Goal: Check status

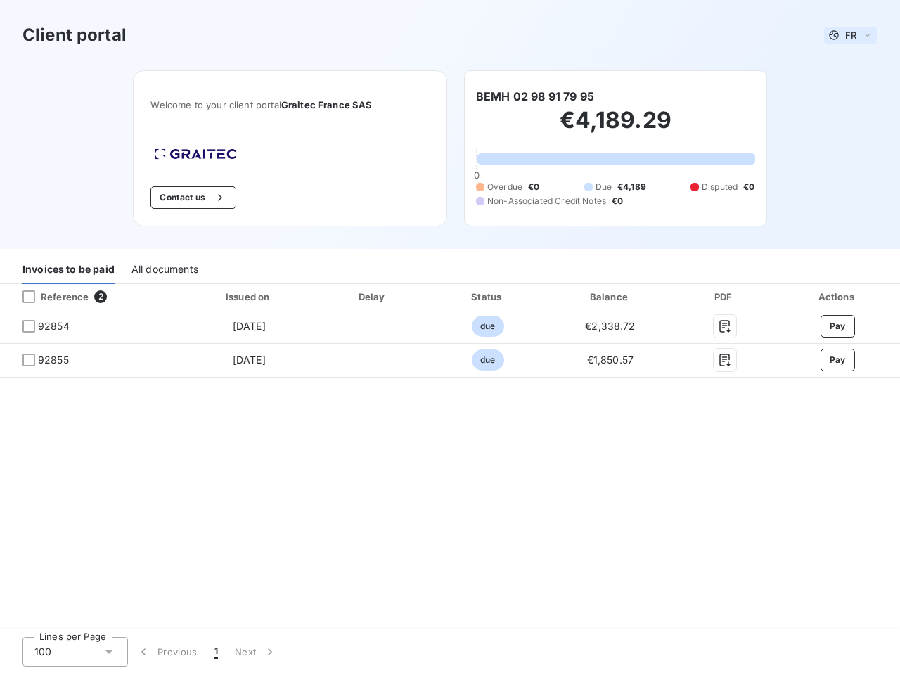
click at [851, 35] on span "FR" at bounding box center [851, 35] width 11 height 11
click at [192, 198] on button "Contact us" at bounding box center [193, 197] width 85 height 23
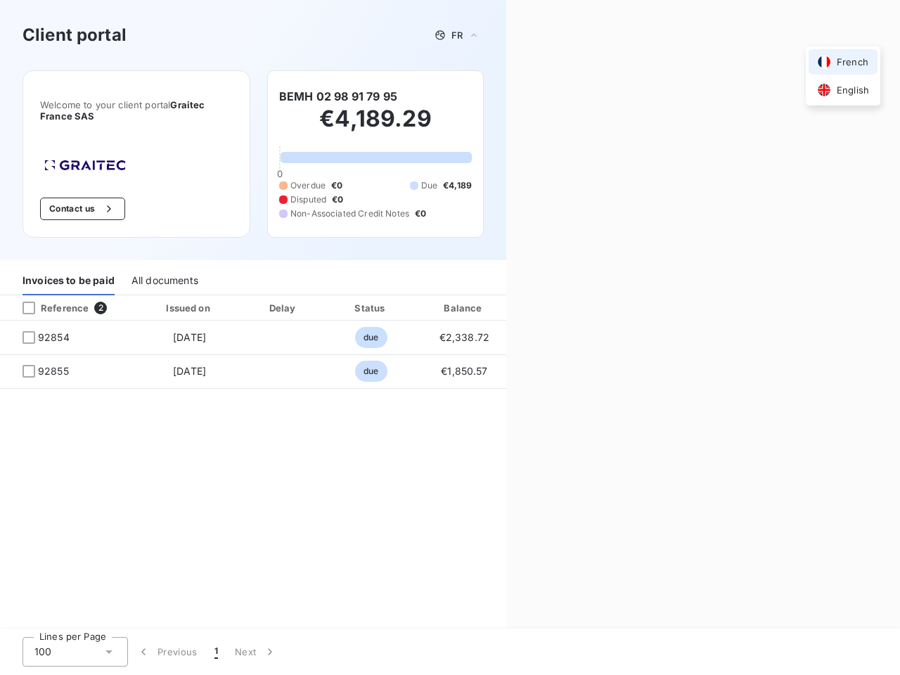
click at [535, 96] on div "Contact us Fill out the form below, and a member of our team will get back to y…" at bounding box center [704, 337] width 394 height 675
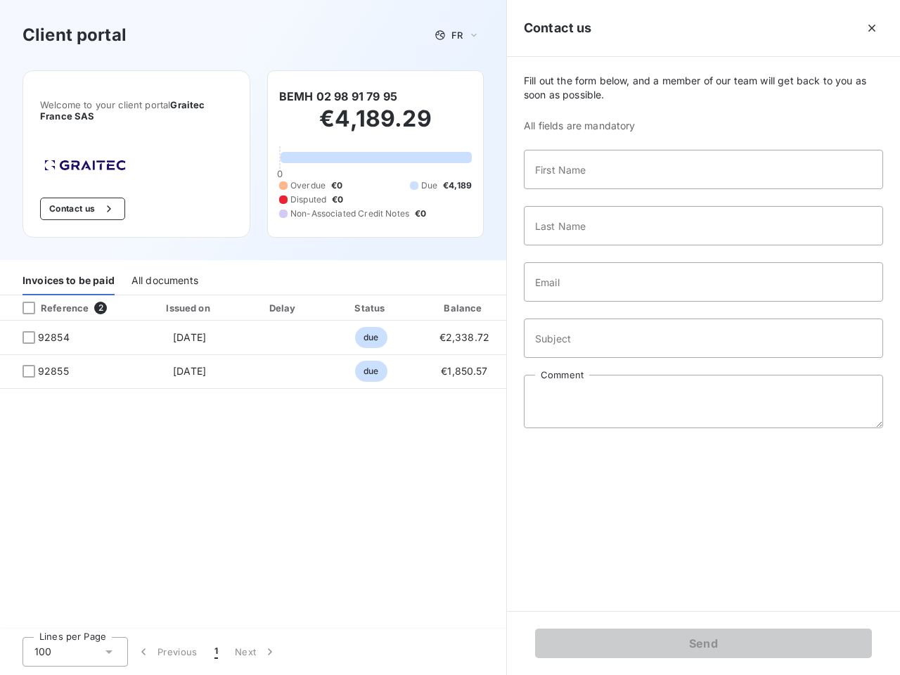
click at [68, 269] on div "Invoices to be paid" at bounding box center [69, 281] width 92 height 30
click at [164, 269] on div "All documents" at bounding box center [165, 281] width 67 height 30
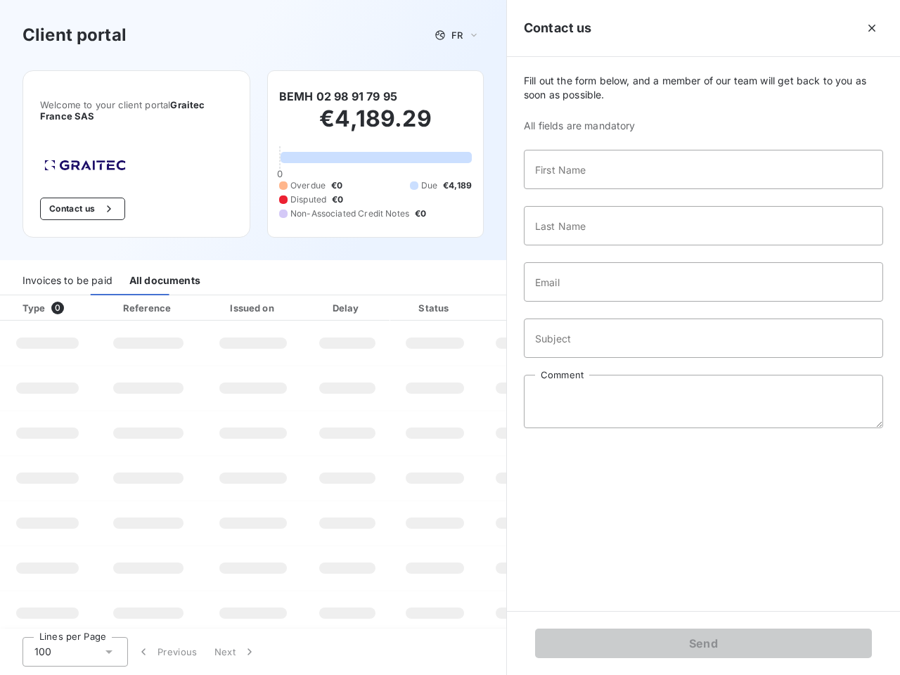
click at [90, 297] on th "Type 0" at bounding box center [47, 307] width 95 height 25
click at [29, 297] on th "Type 0" at bounding box center [47, 307] width 95 height 25
click at [248, 297] on th "Issued on" at bounding box center [253, 307] width 103 height 25
click at [373, 297] on th "Delay" at bounding box center [348, 307] width 86 height 25
click at [488, 297] on th "Amount" at bounding box center [528, 307] width 96 height 25
